Goal: Task Accomplishment & Management: Use online tool/utility

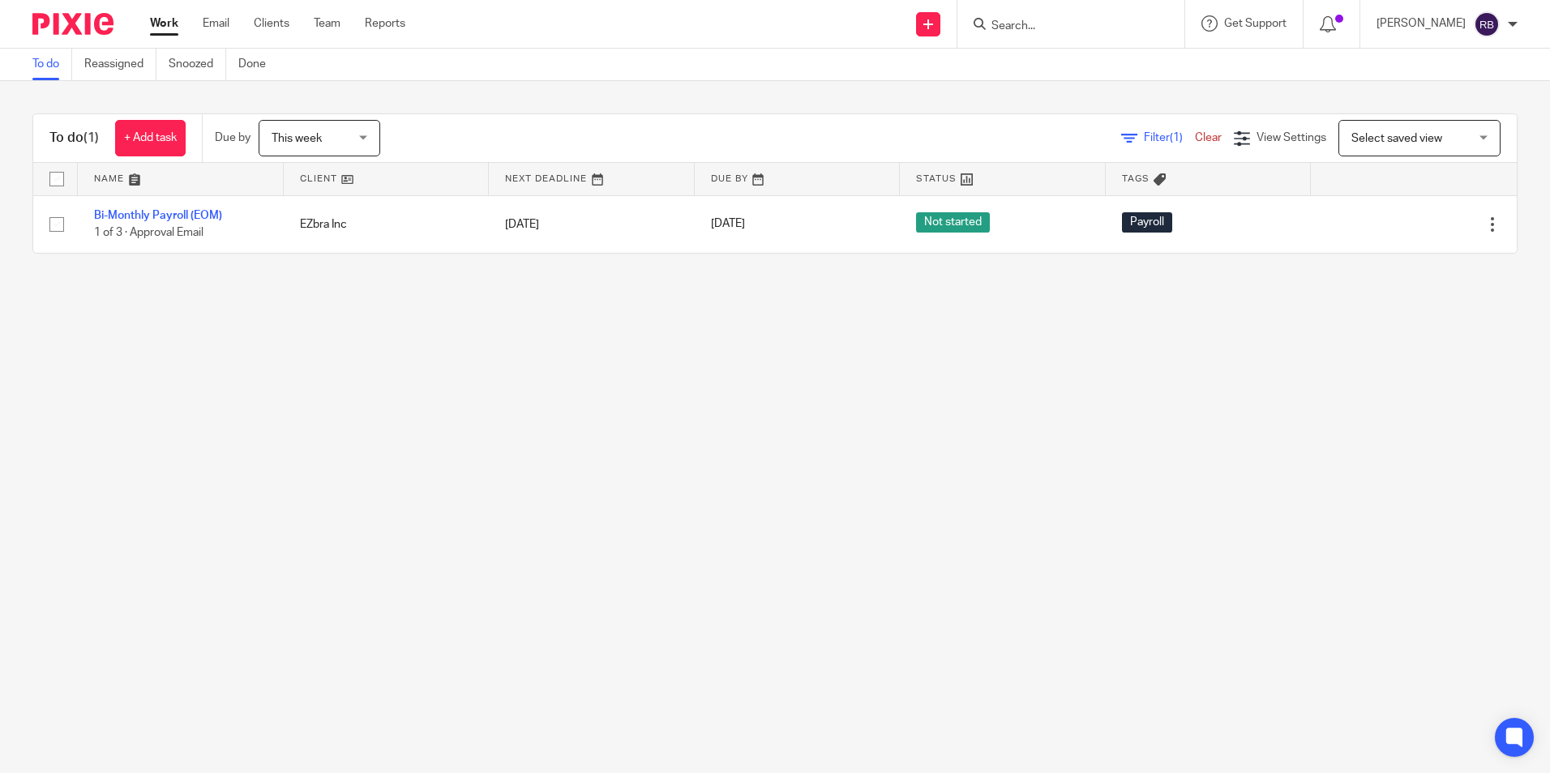
click at [169, 25] on link "Work" at bounding box center [164, 23] width 28 height 16
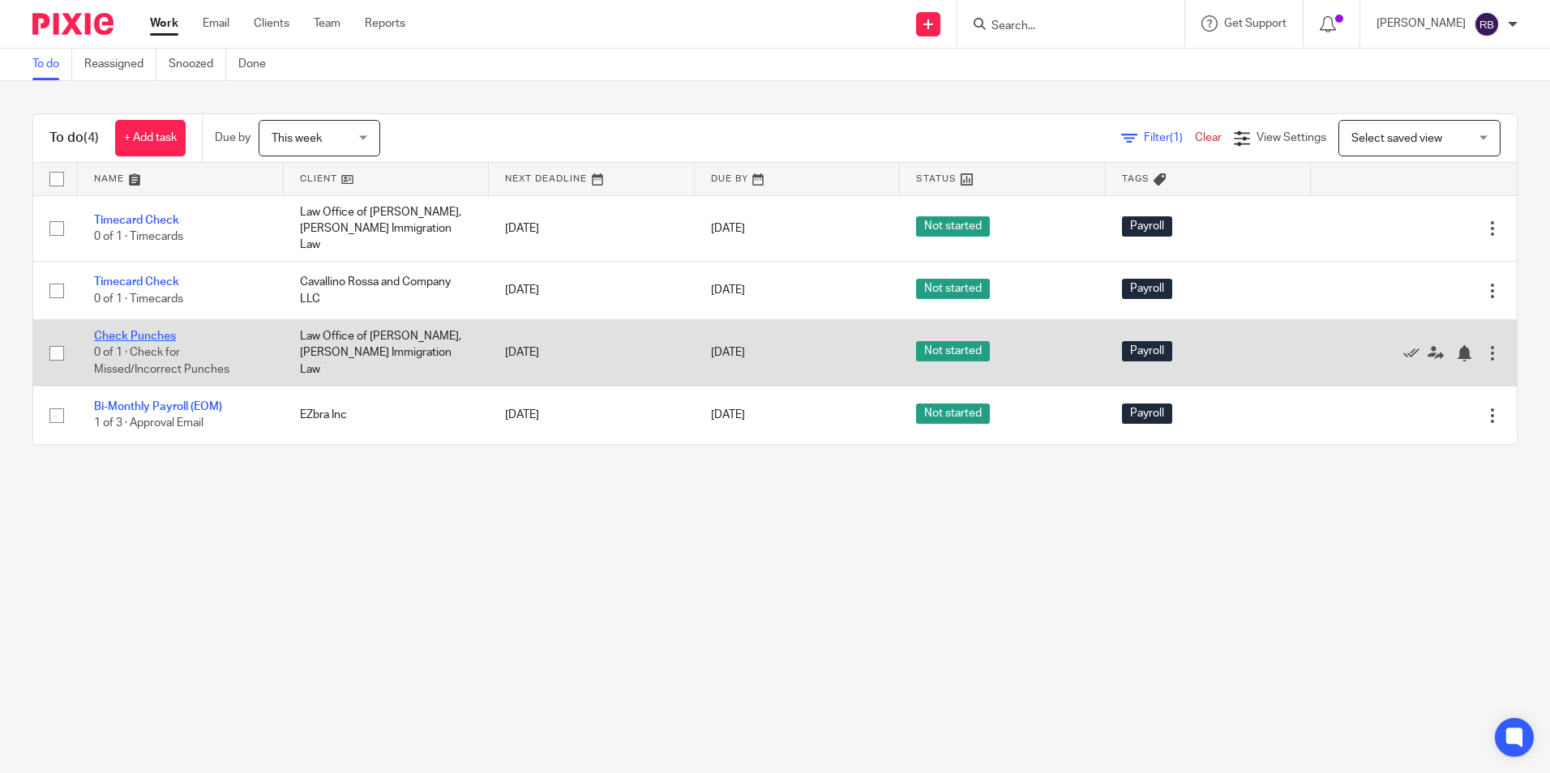
click at [139, 331] on link "Check Punches" at bounding box center [135, 336] width 82 height 11
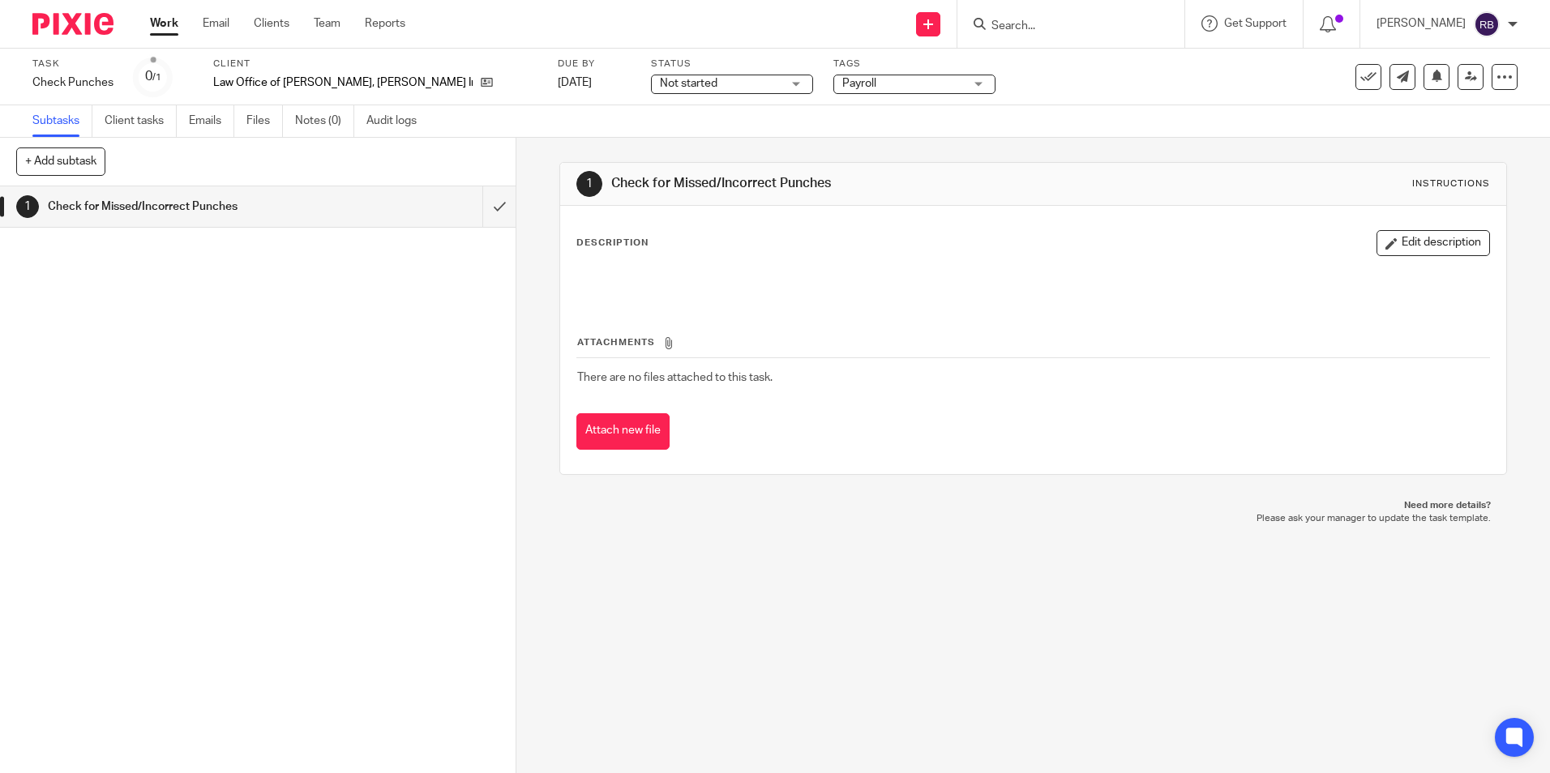
click at [156, 23] on link "Work" at bounding box center [164, 23] width 28 height 16
